Goal: Transaction & Acquisition: Book appointment/travel/reservation

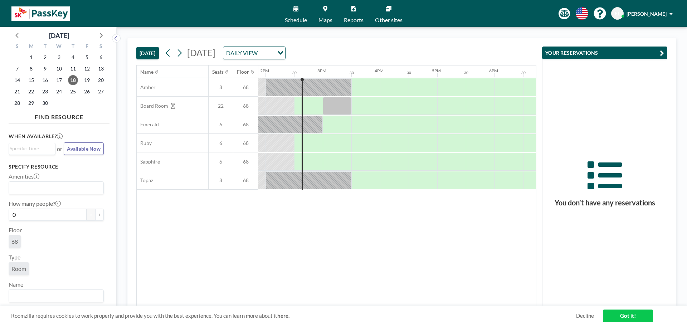
scroll to position [0, 802]
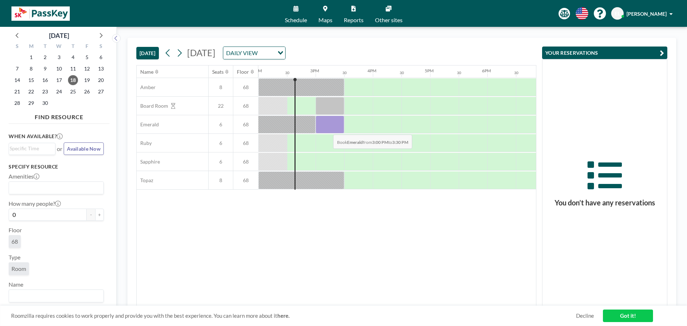
click at [328, 129] on div at bounding box center [330, 125] width 29 height 18
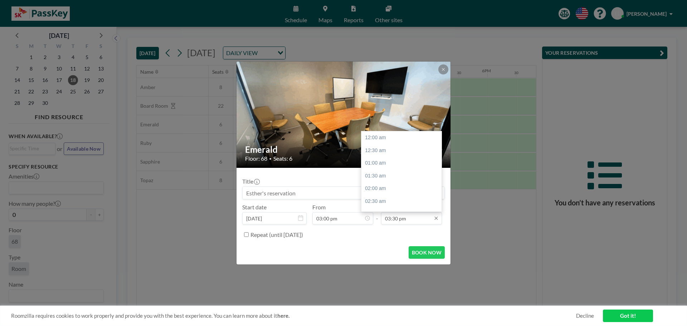
scroll to position [395, 0]
click at [387, 154] on div "04:00 pm" at bounding box center [404, 150] width 84 height 13
type input "04:00 pm"
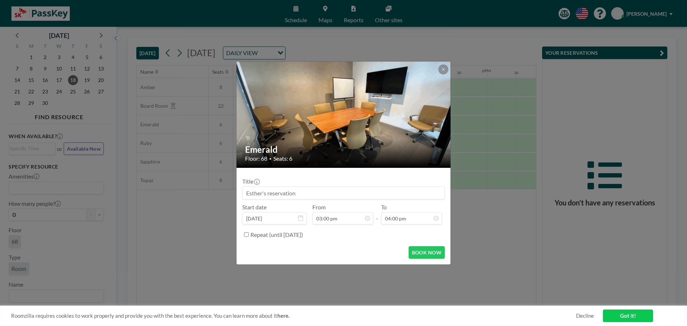
scroll to position [0, 0]
click at [332, 193] on input at bounding box center [344, 193] width 202 height 12
type input "S"
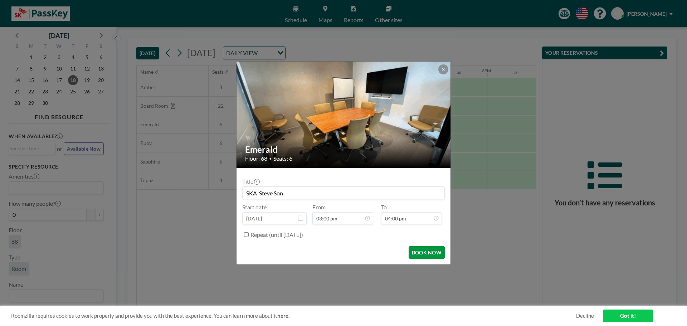
type input "SKA_Steve Son"
click at [420, 251] on button "BOOK NOW" at bounding box center [427, 252] width 36 height 13
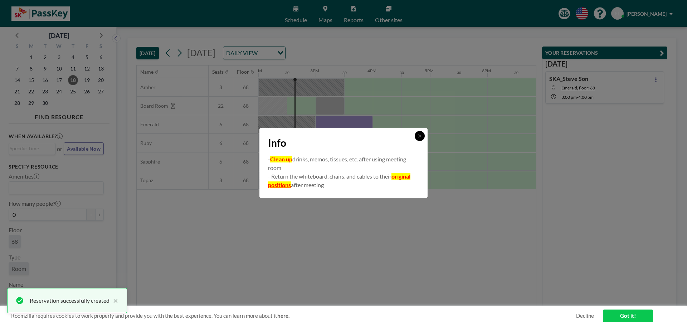
click at [422, 138] on icon at bounding box center [420, 136] width 4 height 4
